Goal: Task Accomplishment & Management: Complete application form

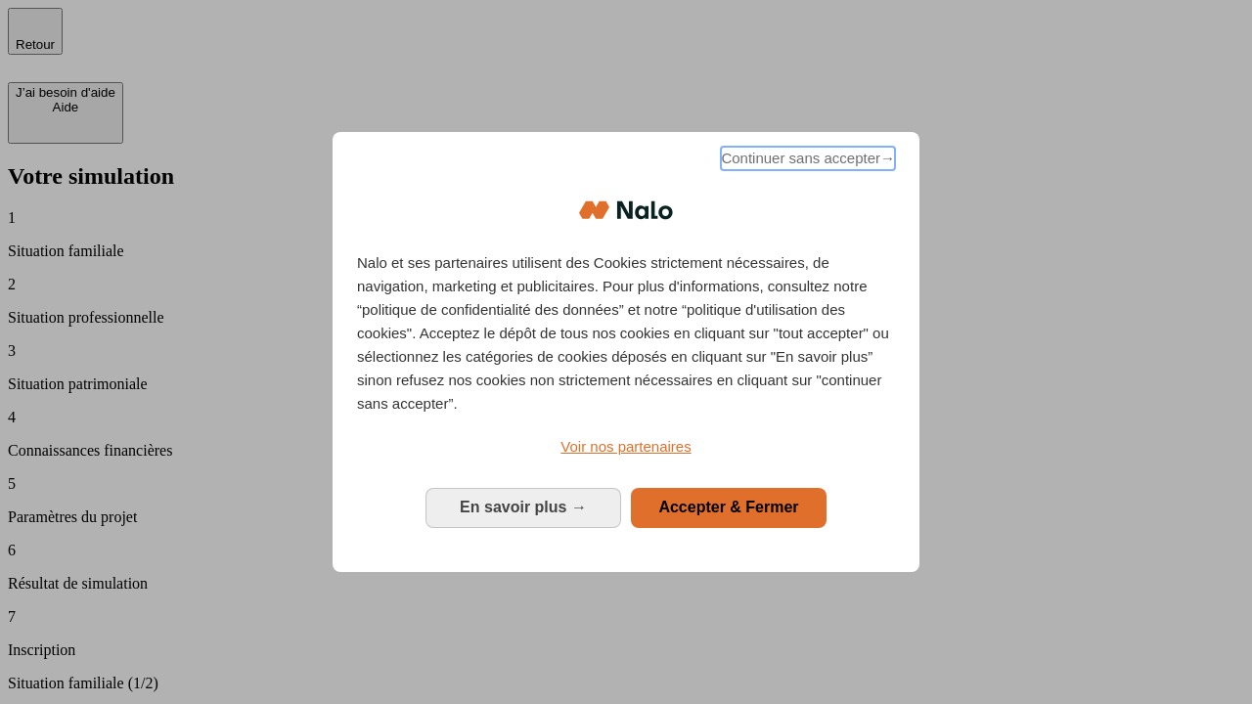
click at [806, 161] on span "Continuer sans accepter →" at bounding box center [808, 158] width 174 height 23
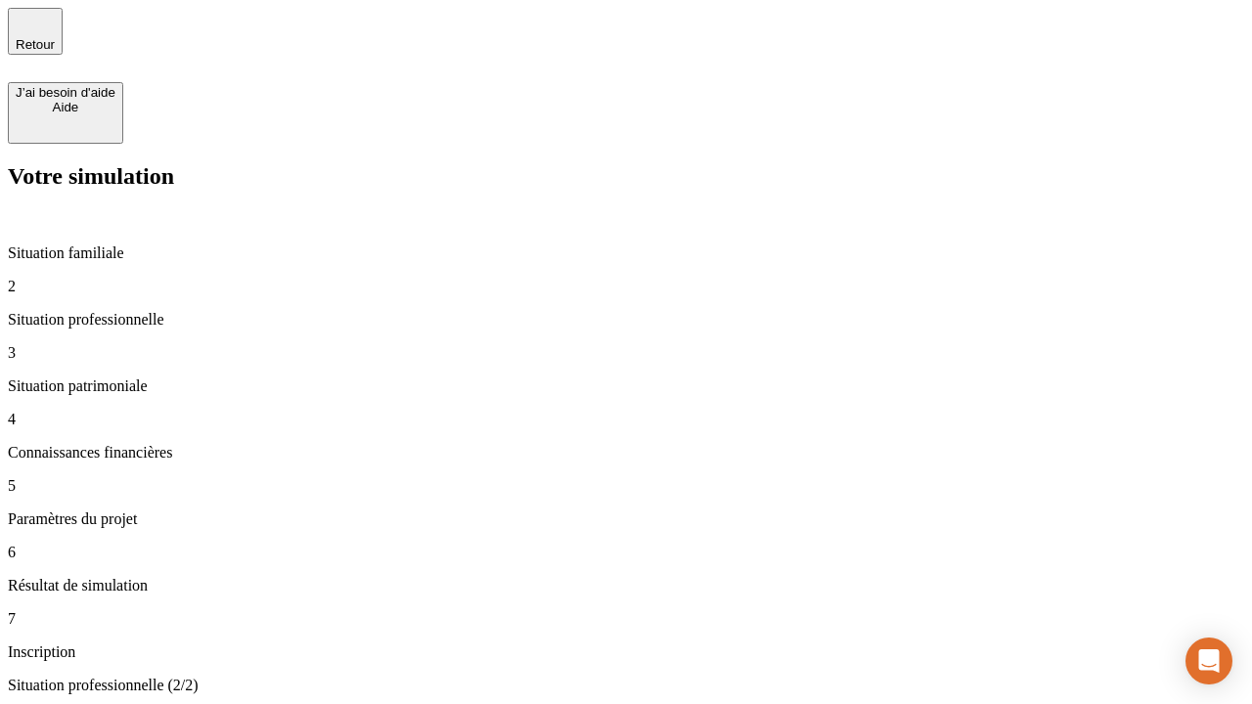
type input "30 000"
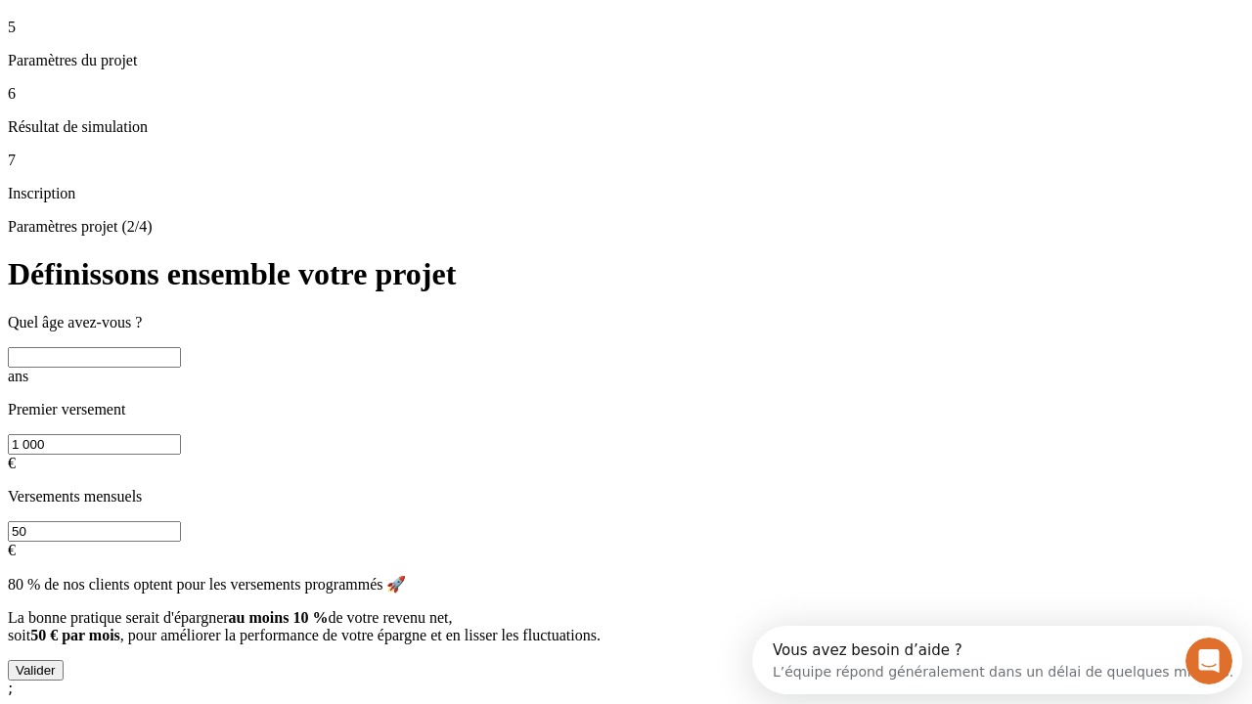
scroll to position [37, 0]
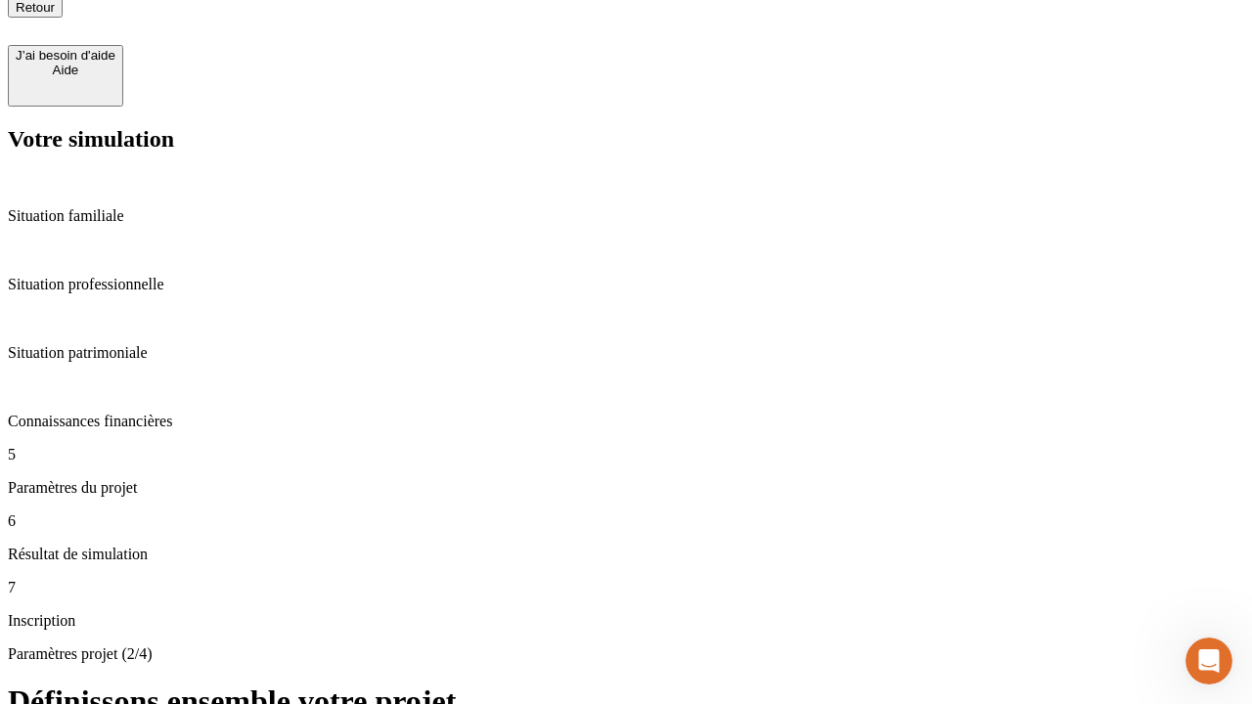
scroll to position [20, 0]
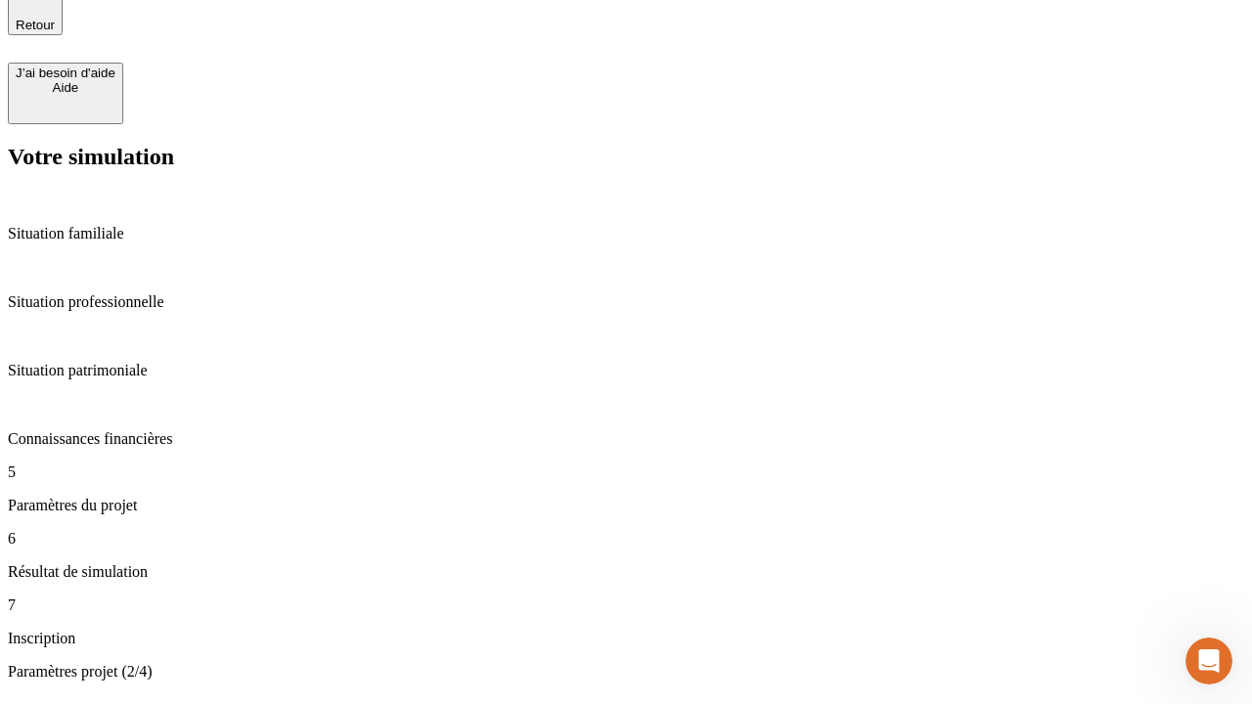
type input "25"
type input "1 000"
type input "640"
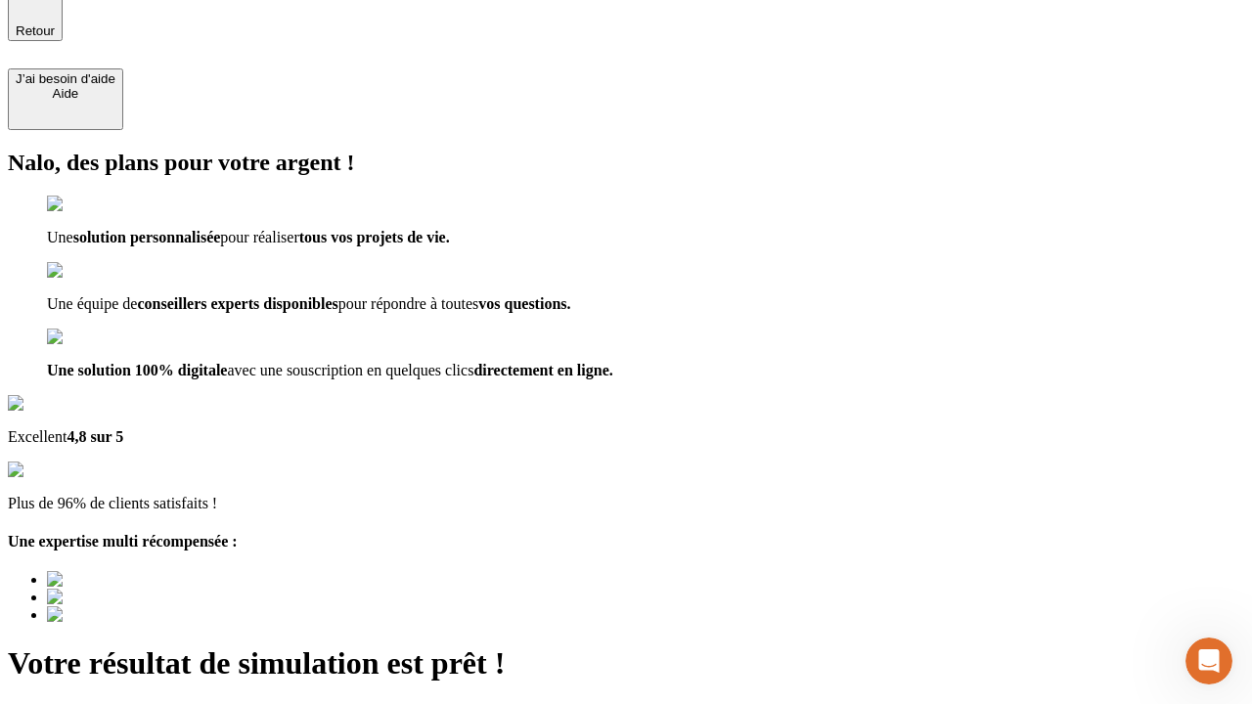
type input "[EMAIL_ADDRESS][PERSON_NAME][DOMAIN_NAME]"
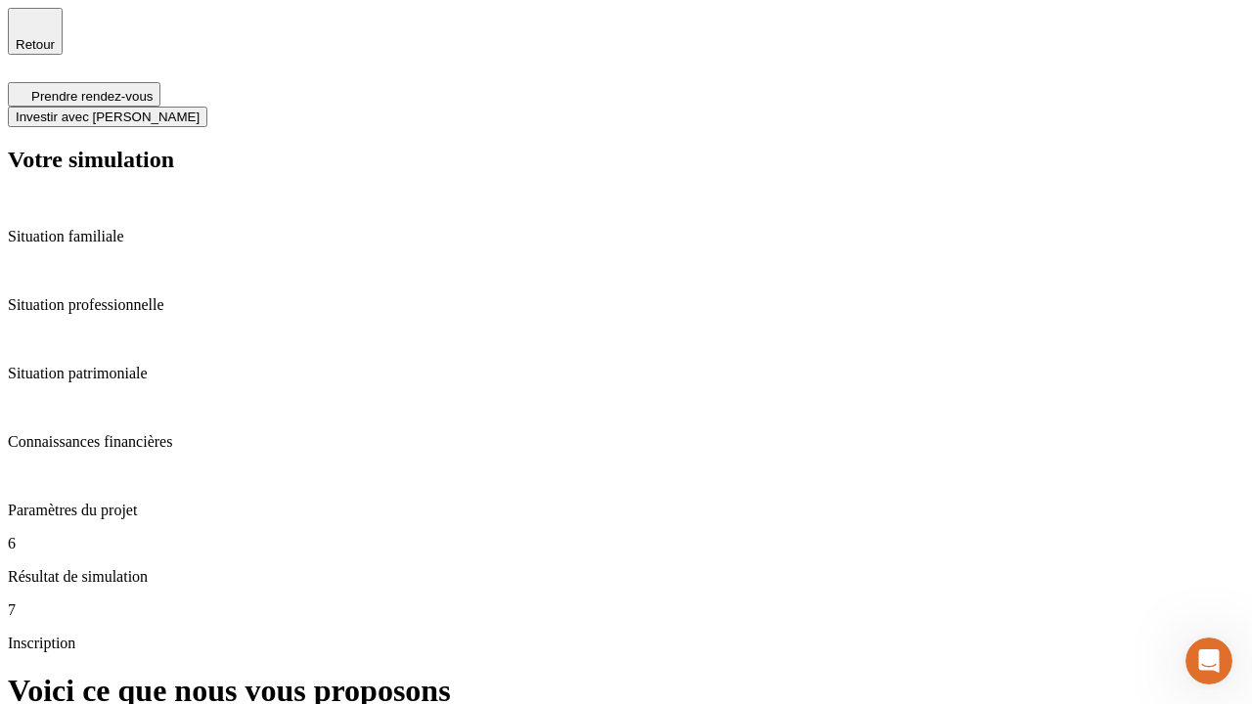
click at [199, 110] on span "Investir avec [PERSON_NAME]" at bounding box center [108, 117] width 184 height 15
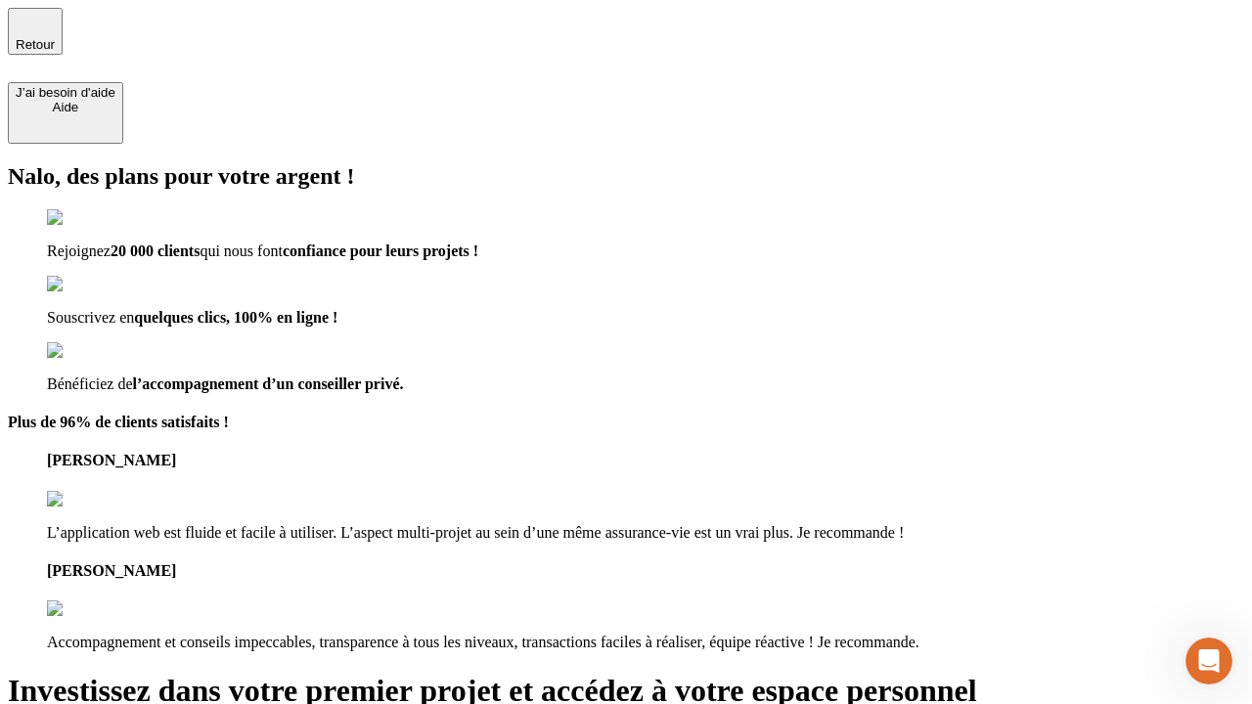
type input "abc"
